Goal: Download file/media

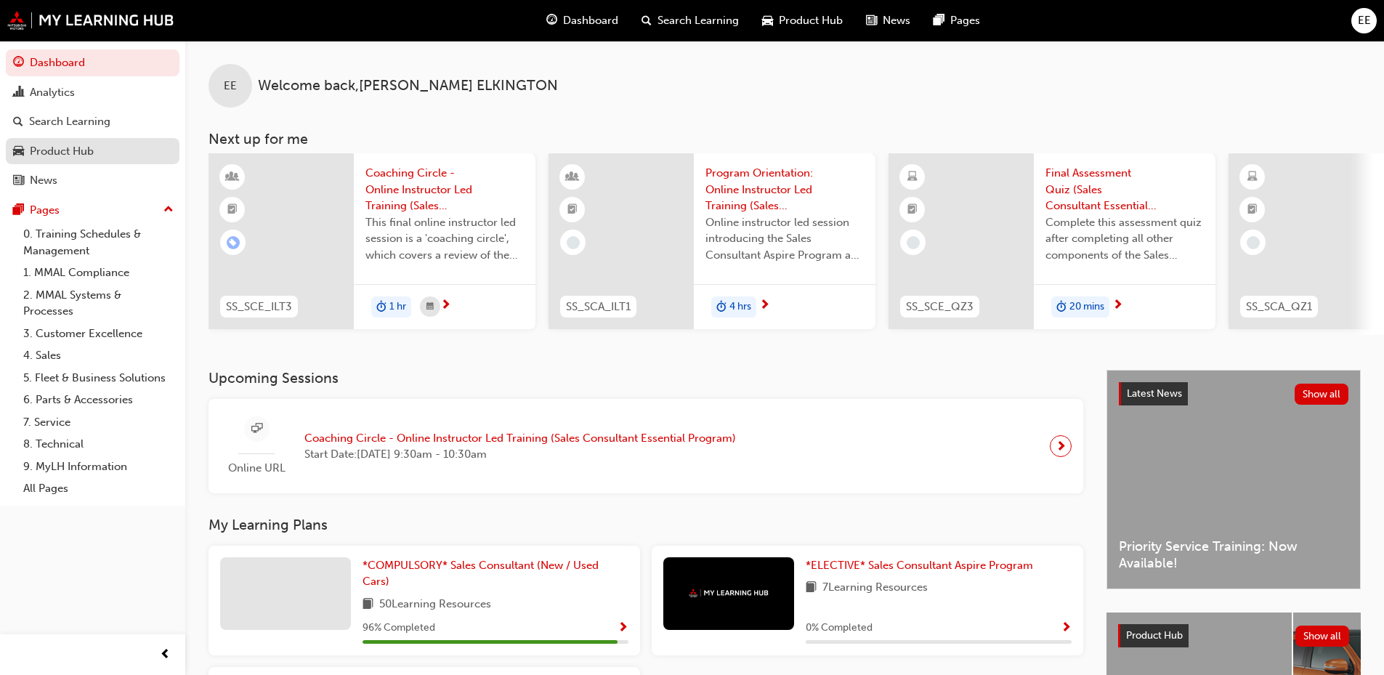
click at [69, 141] on link "Product Hub" at bounding box center [93, 151] width 174 height 27
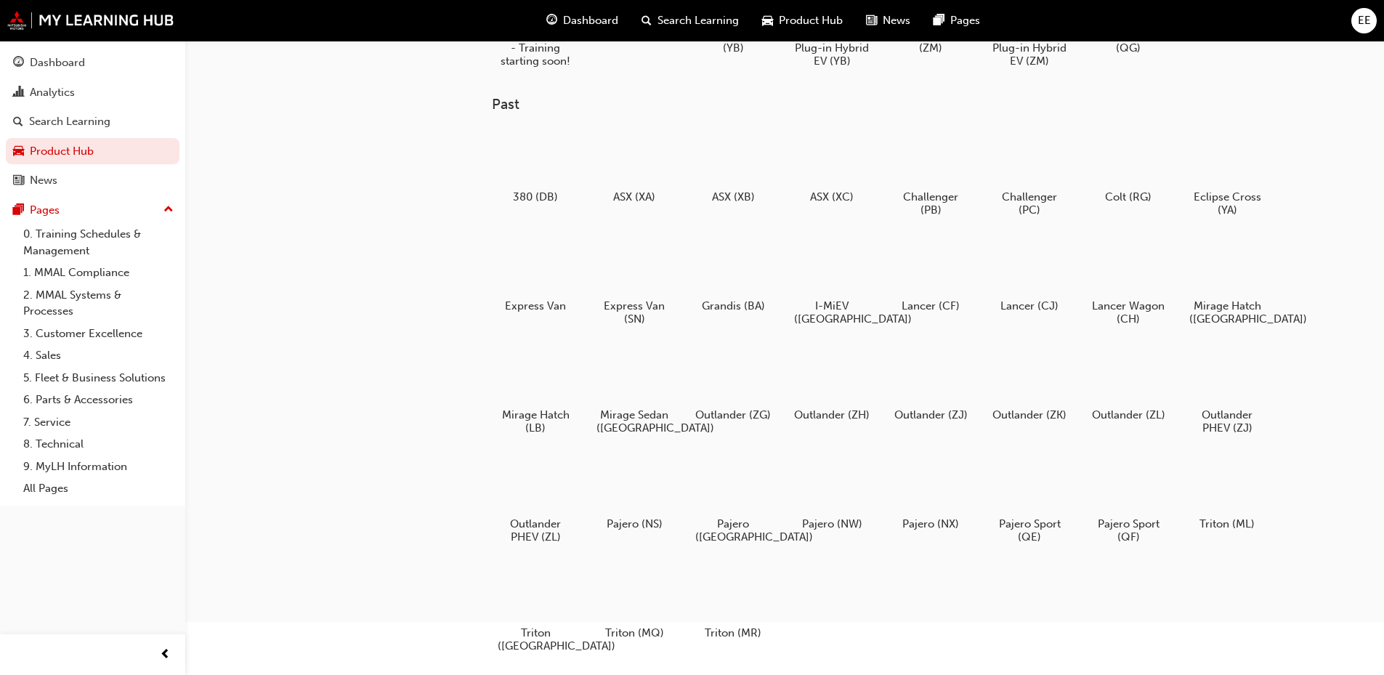
scroll to position [145, 0]
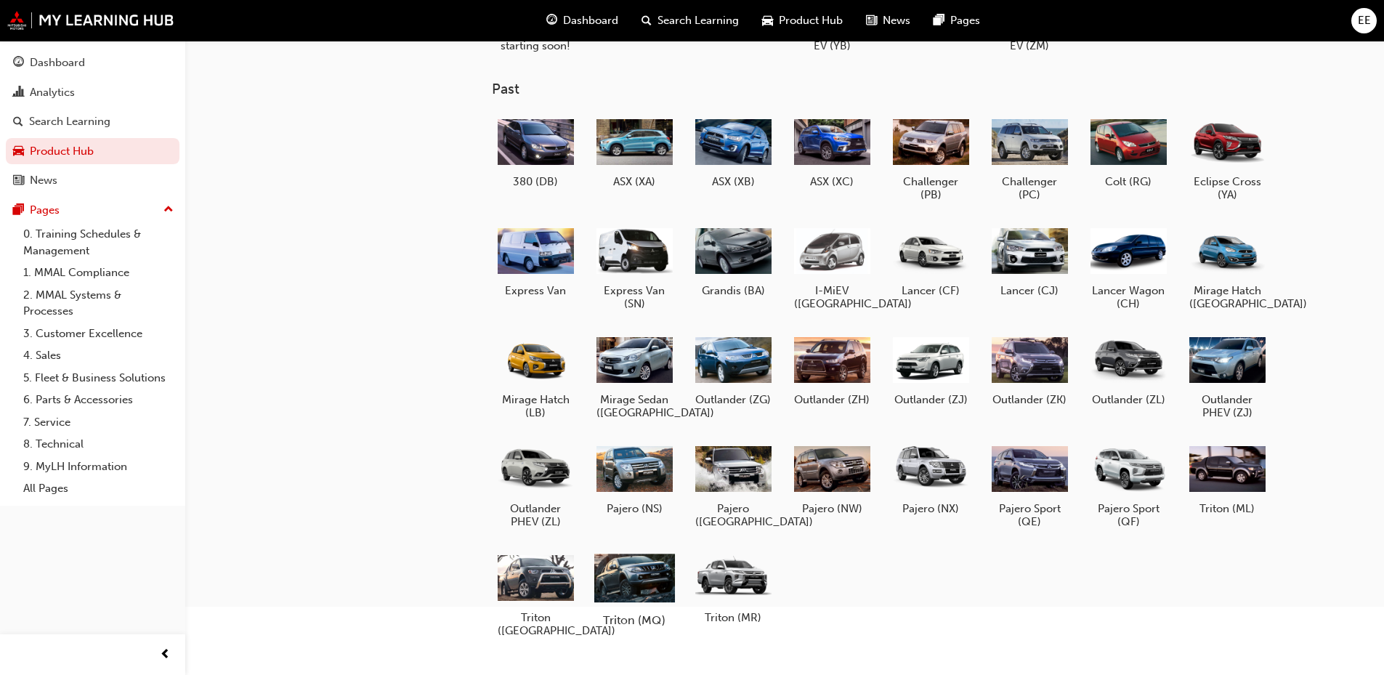
click at [625, 592] on div at bounding box center [633, 576] width 81 height 57
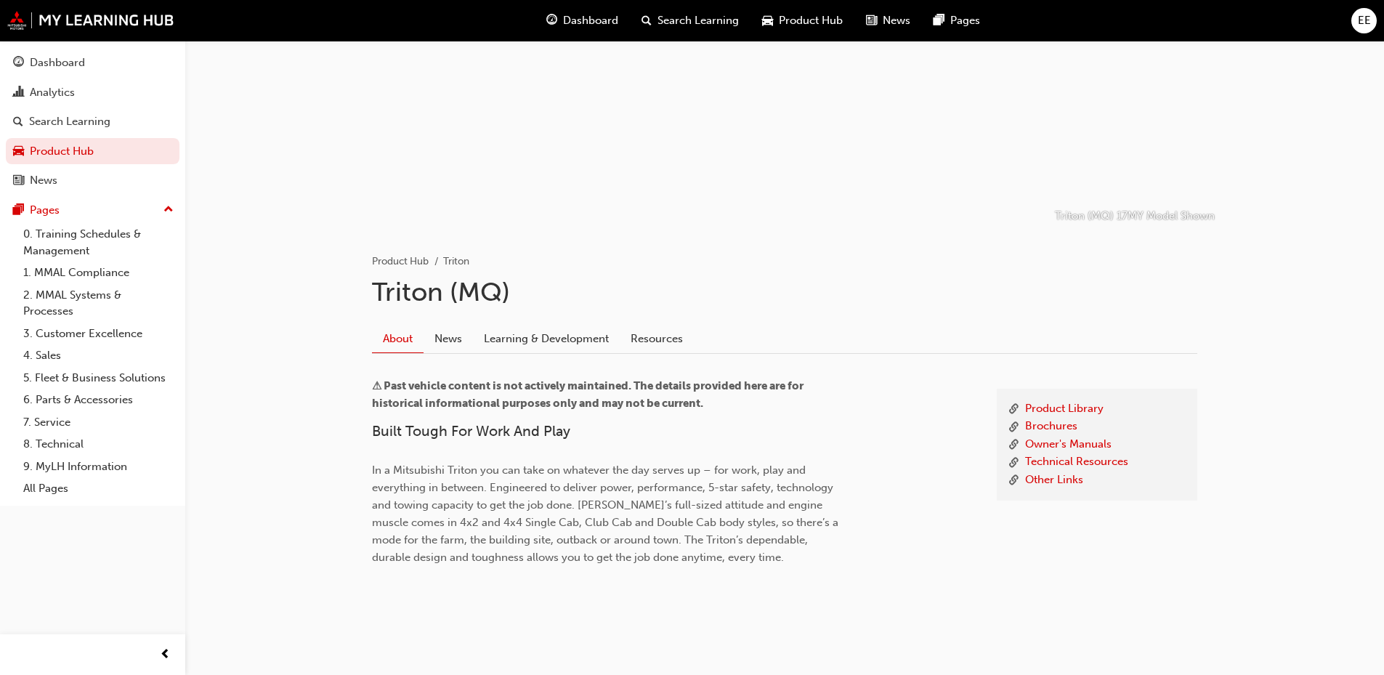
scroll to position [110, 0]
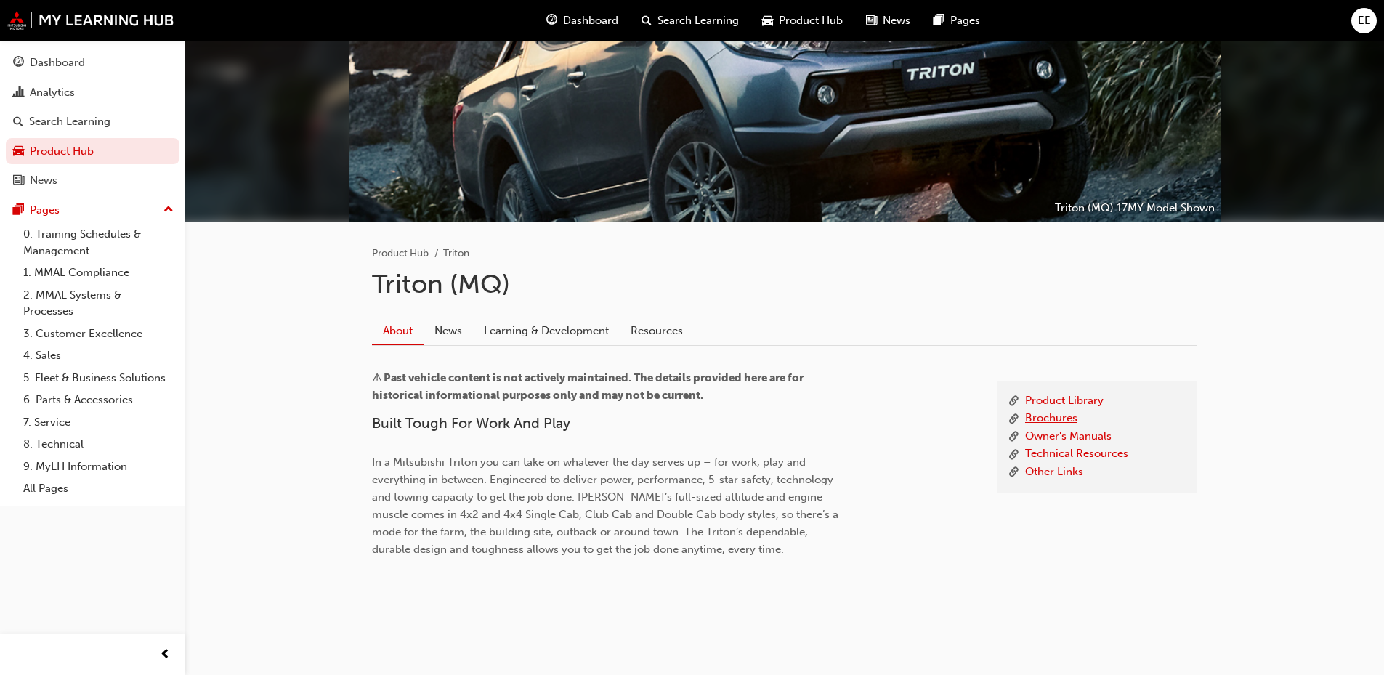
click at [1050, 423] on link "Brochures" at bounding box center [1051, 419] width 52 height 18
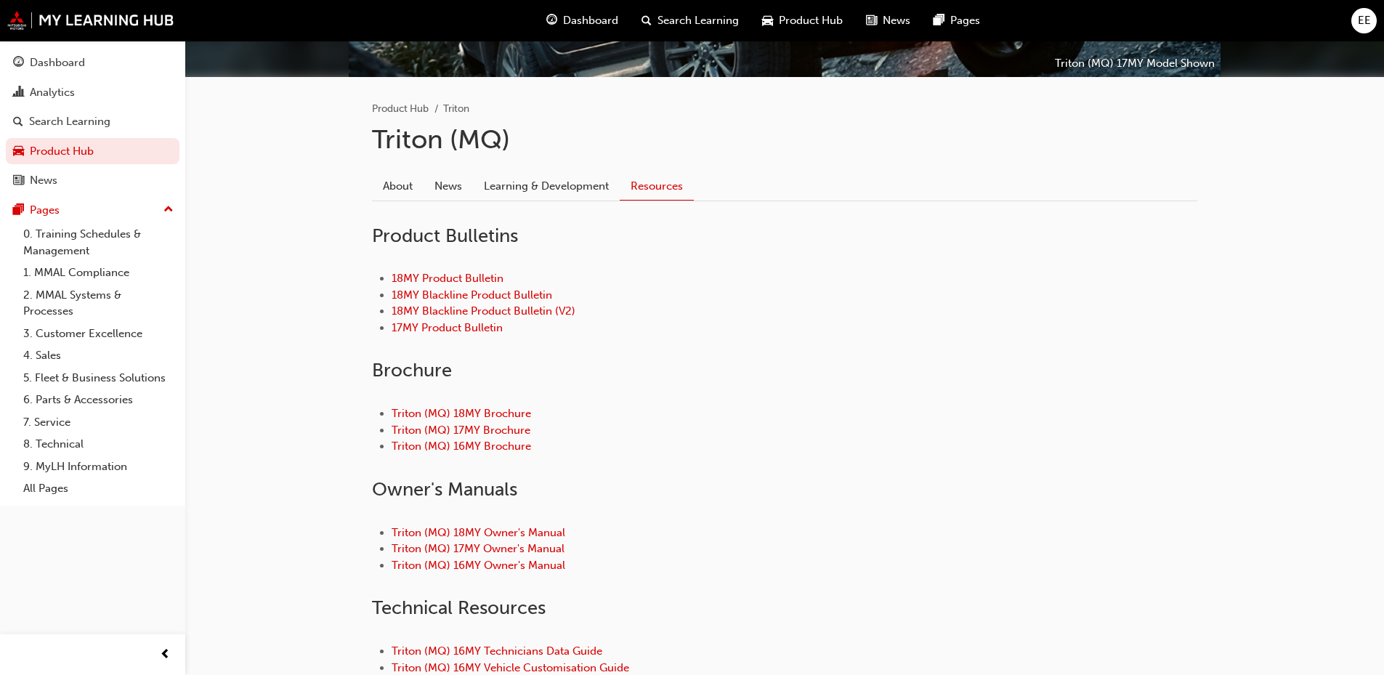
scroll to position [255, 0]
click at [529, 416] on link "Triton (MQ) 18MY Brochure" at bounding box center [461, 412] width 139 height 13
